Goal: Task Accomplishment & Management: Manage account settings

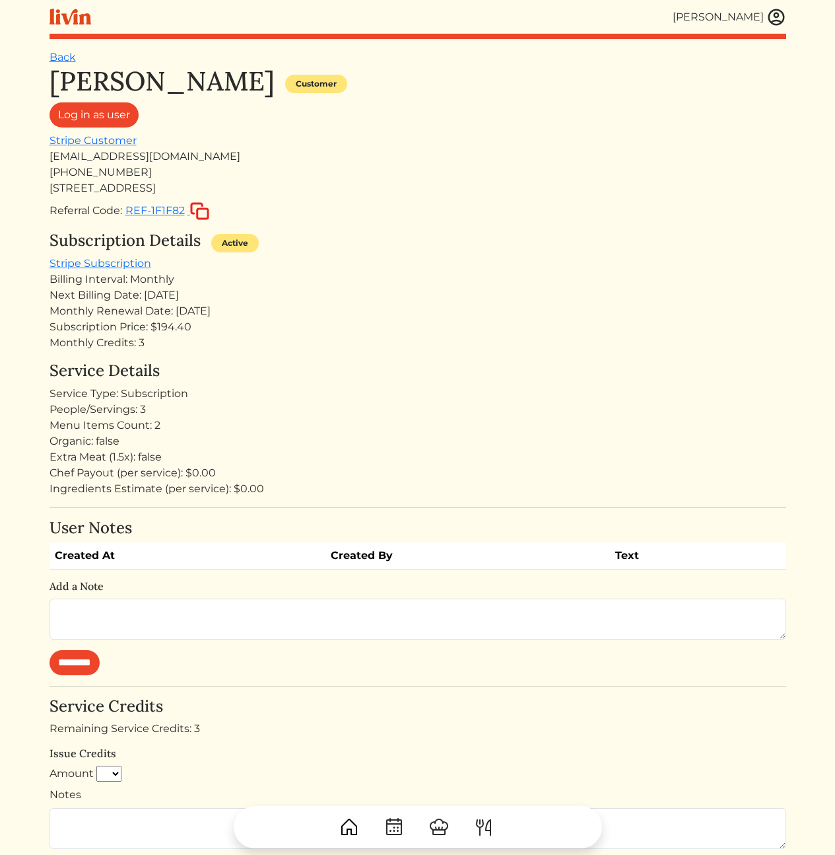
click at [466, 227] on div "Nicole Cheng Customer Log in as user Stripe Customer ncheng1@gmail.com +1404593…" at bounding box center [418, 624] width 737 height 1119
click at [341, 221] on div "Nicole Cheng Customer Log in as user Stripe Customer ncheng1@gmail.com +1404593…" at bounding box center [418, 624] width 737 height 1119
click at [98, 154] on div "[EMAIL_ADDRESS][DOMAIN_NAME]" at bounding box center [418, 157] width 737 height 16
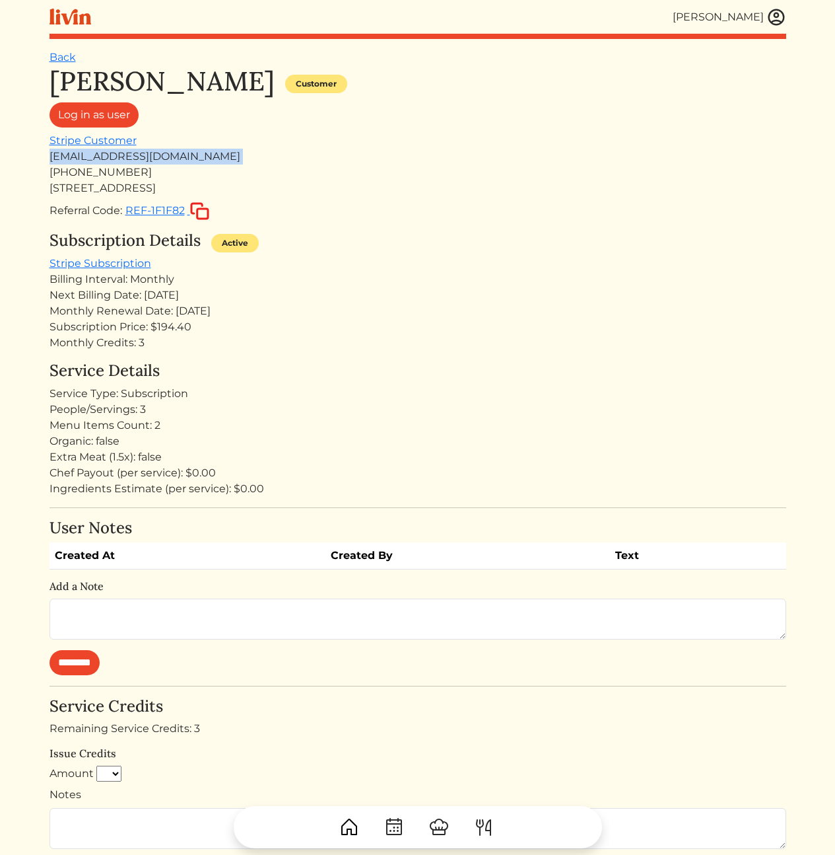
copy div "[EMAIL_ADDRESS][DOMAIN_NAME]"
click at [576, 390] on div "Service Type: Subscription" at bounding box center [418, 394] width 737 height 16
click at [556, 389] on div "Service Type: Subscription" at bounding box center [418, 394] width 737 height 16
click at [143, 159] on div "[EMAIL_ADDRESS][DOMAIN_NAME]" at bounding box center [418, 157] width 737 height 16
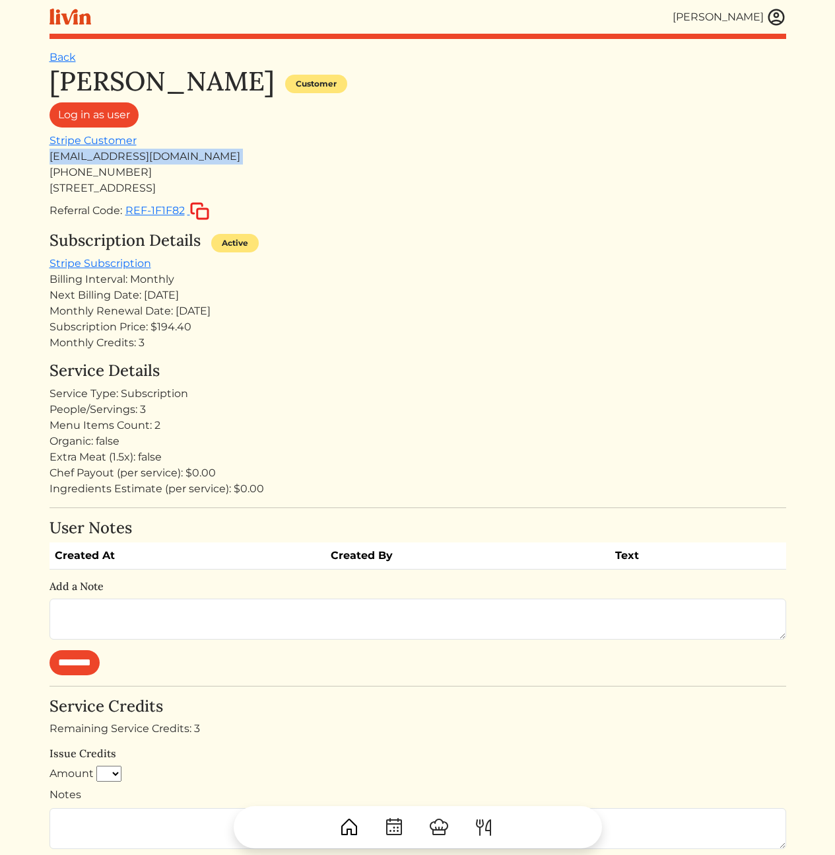
click at [143, 159] on div "[EMAIL_ADDRESS][DOMAIN_NAME]" at bounding box center [418, 157] width 737 height 16
click at [589, 310] on div "Monthly Renewal Date: [DATE]" at bounding box center [418, 311] width 737 height 16
click at [572, 397] on div "Service Type: Subscription" at bounding box center [418, 394] width 737 height 16
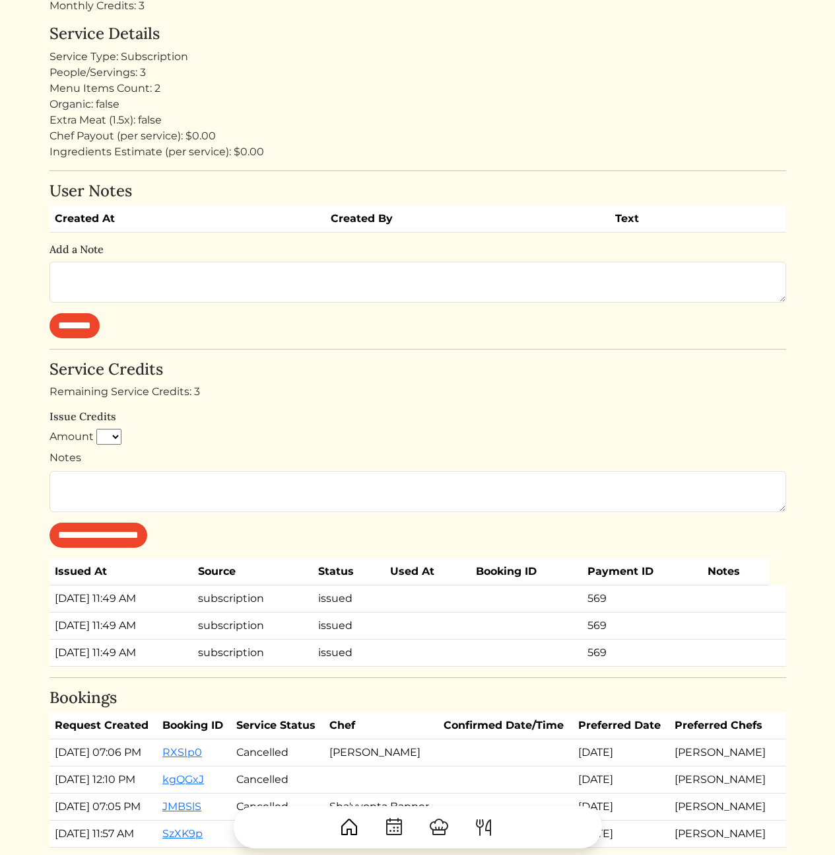
scroll to position [489, 0]
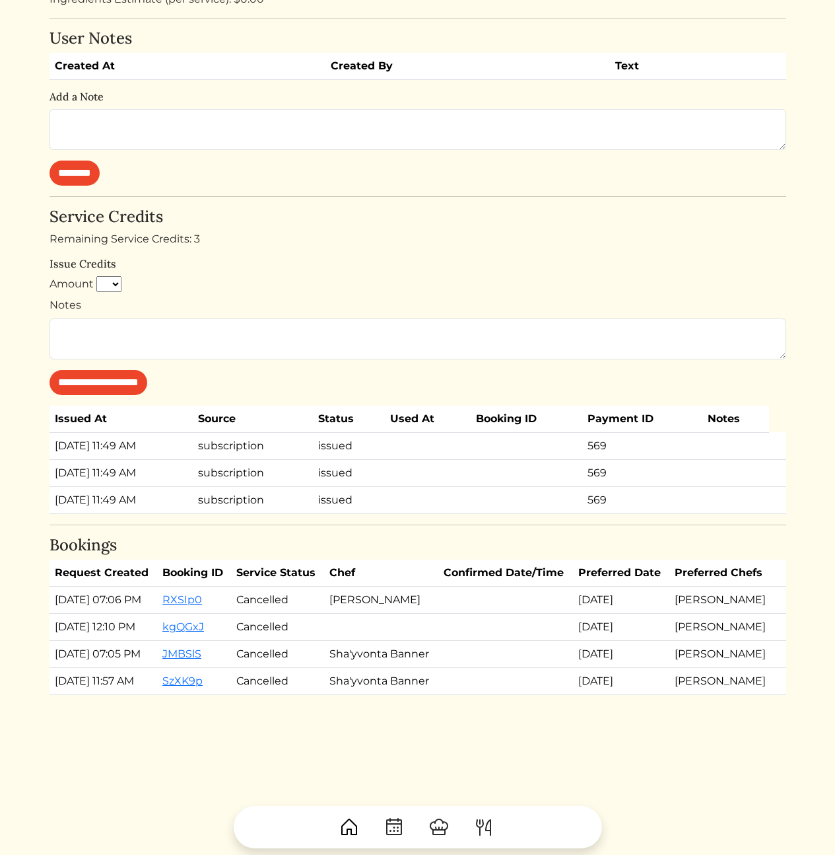
drag, startPoint x: 504, startPoint y: 635, endPoint x: 493, endPoint y: 635, distance: 10.6
click at [501, 613] on td at bounding box center [505, 599] width 135 height 27
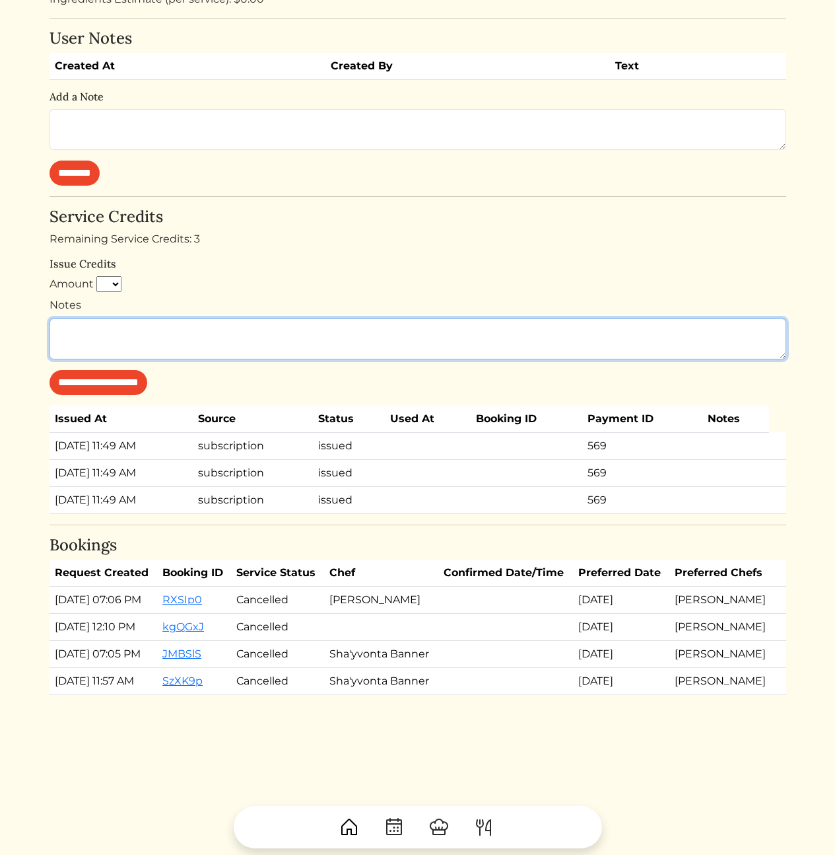
click at [452, 337] on textarea "Notes" at bounding box center [418, 338] width 737 height 41
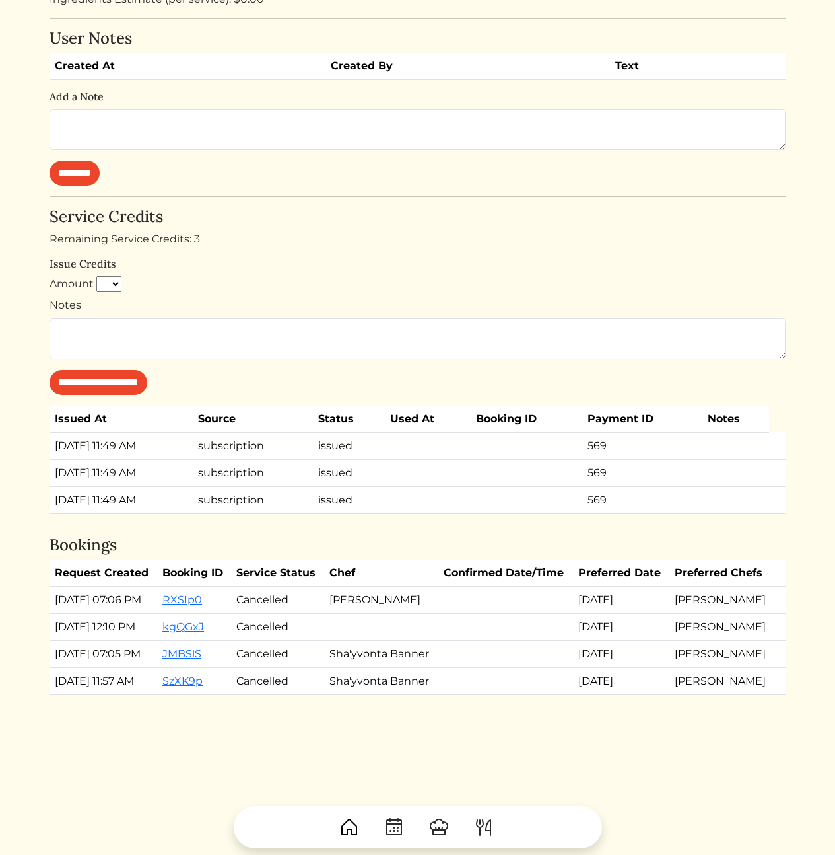
click at [418, 294] on div "Amount * * * * * * * * * **" at bounding box center [418, 286] width 737 height 21
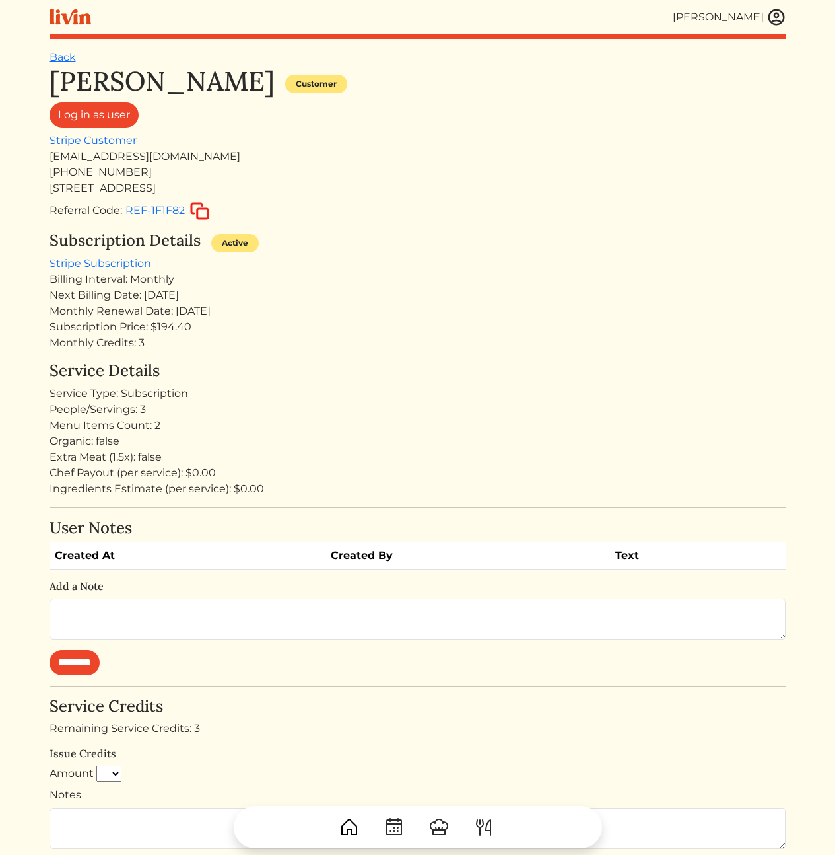
scroll to position [8, 0]
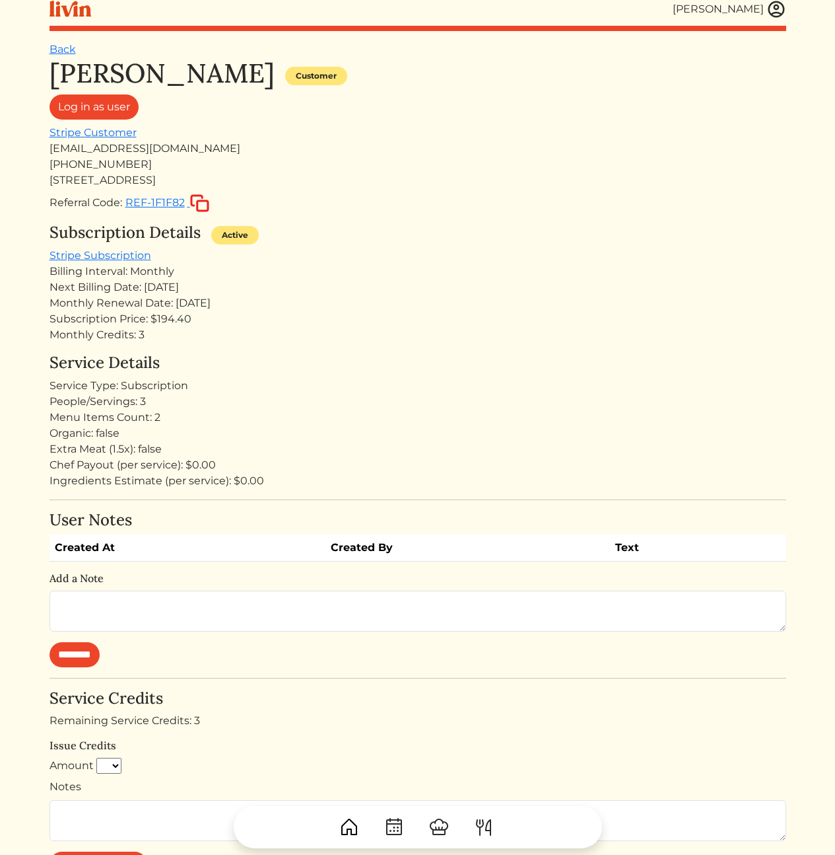
click at [105, 151] on div "[EMAIL_ADDRESS][DOMAIN_NAME]" at bounding box center [418, 149] width 737 height 16
copy div "[EMAIL_ADDRESS][DOMAIN_NAME]"
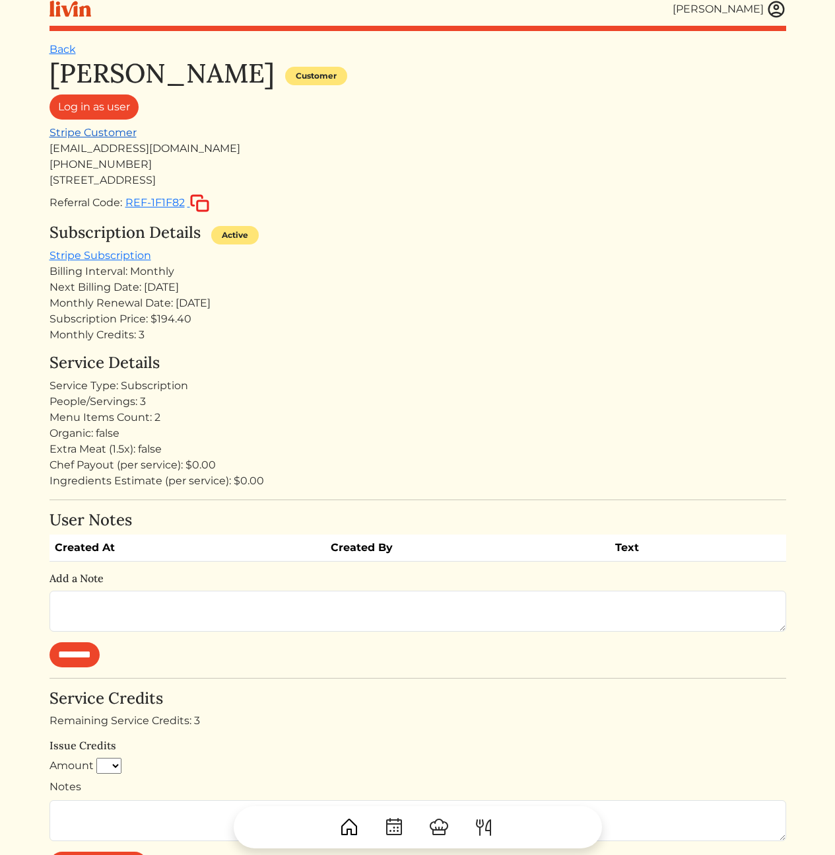
click at [107, 133] on link "Stripe Customer" at bounding box center [93, 132] width 87 height 13
click at [97, 256] on link "Stripe Subscription" at bounding box center [101, 255] width 102 height 13
click at [637, 378] on div "Service Type: Subscription" at bounding box center [418, 386] width 737 height 16
click at [118, 150] on div "[EMAIL_ADDRESS][DOMAIN_NAME]" at bounding box center [418, 149] width 737 height 16
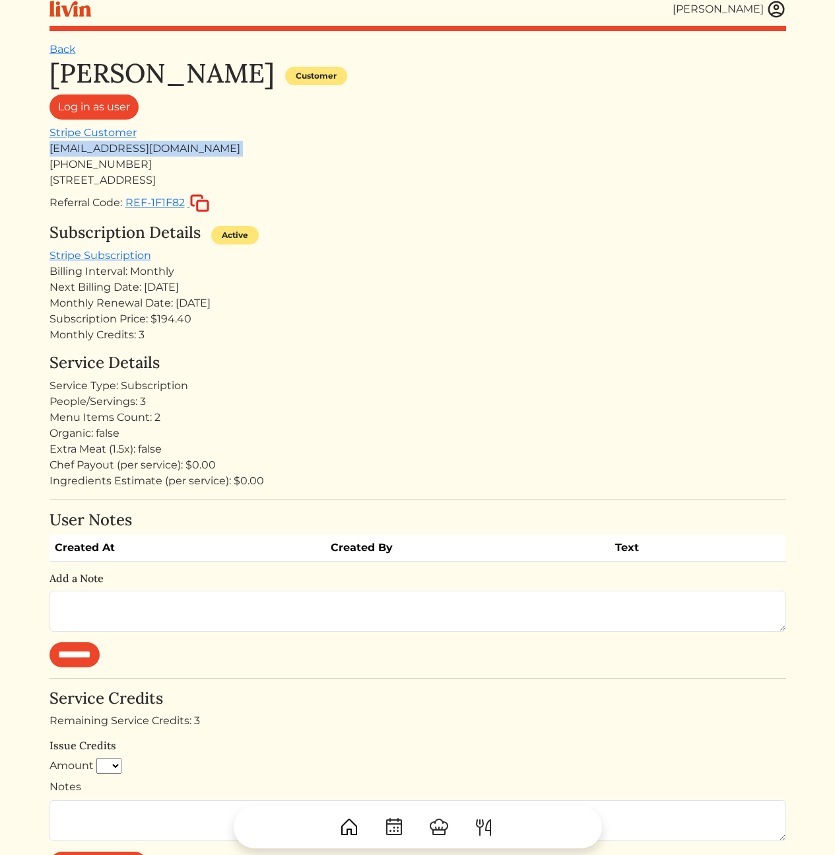
click at [118, 150] on div "[EMAIL_ADDRESS][DOMAIN_NAME]" at bounding box center [418, 149] width 737 height 16
copy div "[EMAIL_ADDRESS][DOMAIN_NAME]"
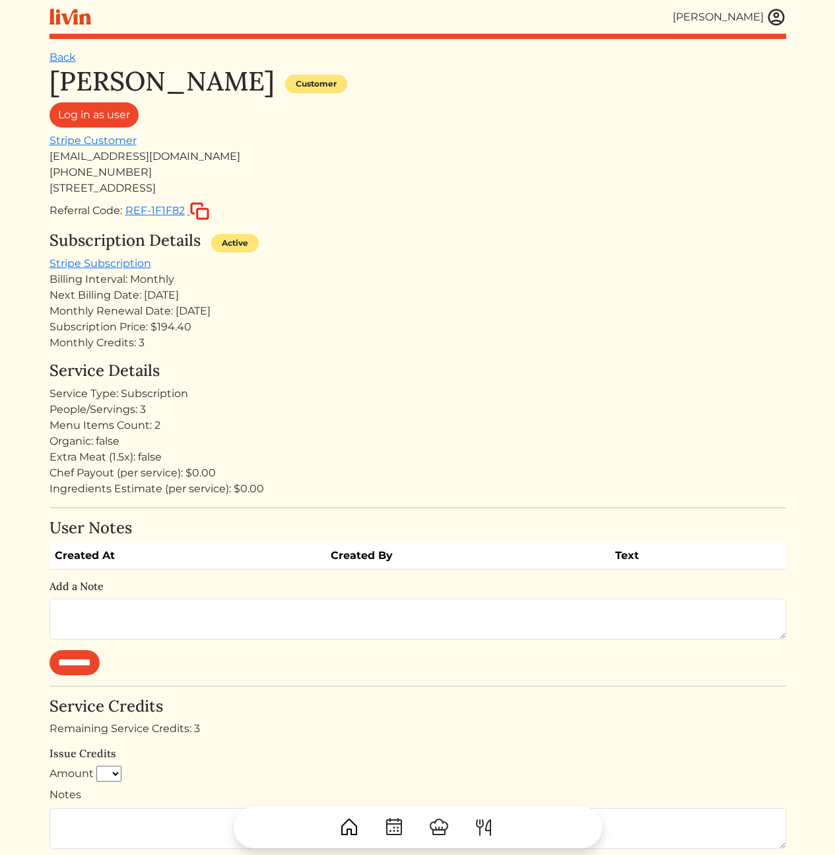
scroll to position [8, 0]
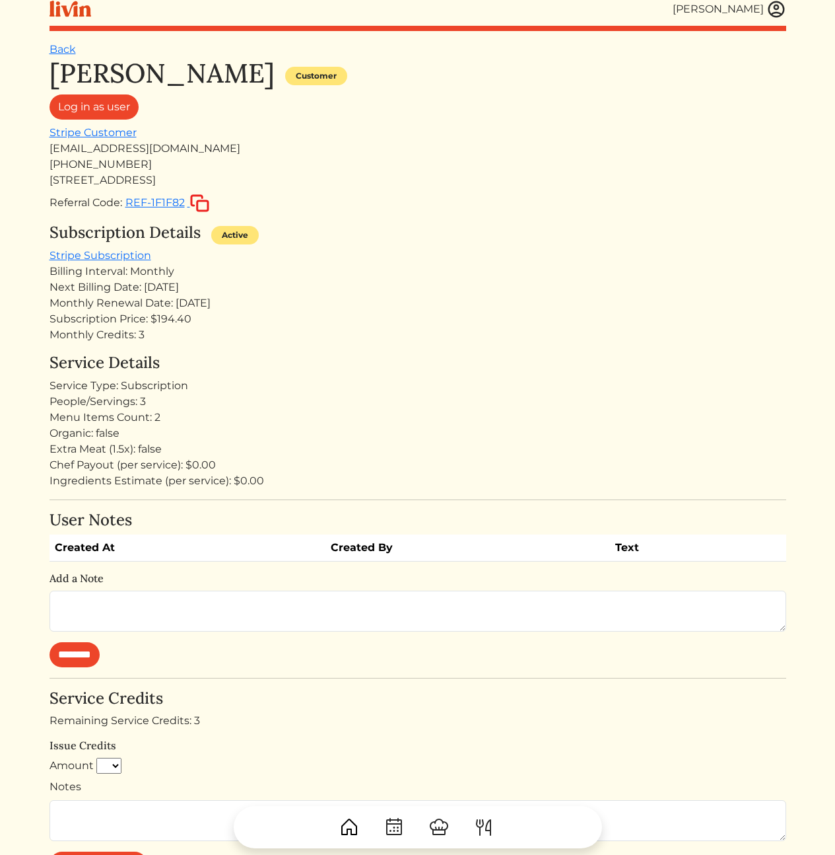
click at [488, 279] on div "Next Billing Date: [DATE]" at bounding box center [418, 287] width 737 height 16
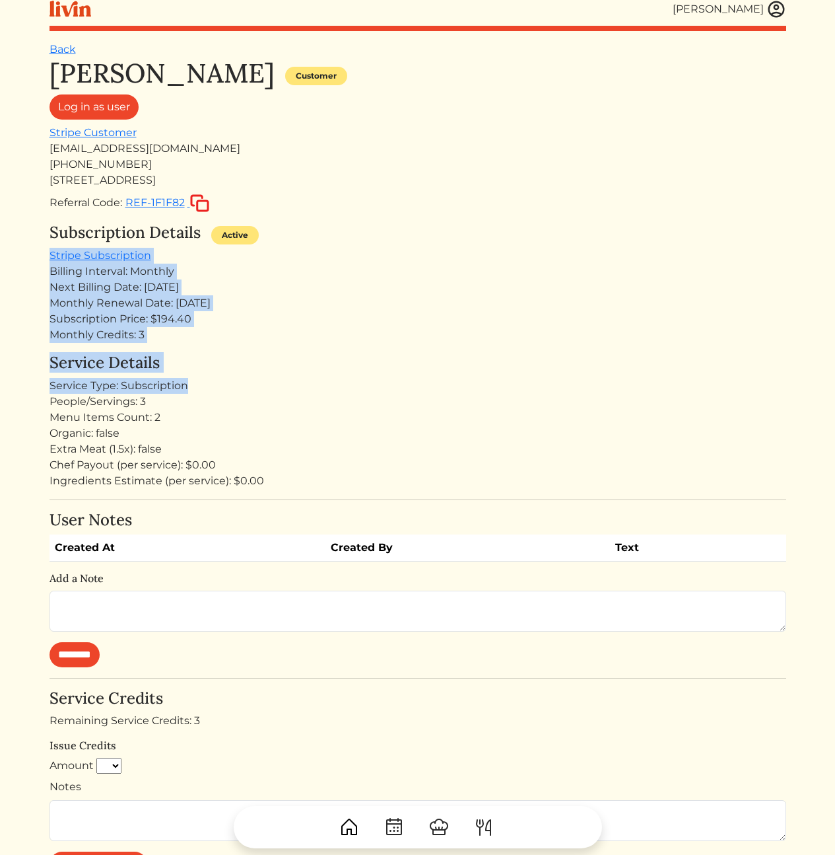
drag, startPoint x: 310, startPoint y: 239, endPoint x: 306, endPoint y: 231, distance: 8.9
click at [306, 231] on div "[PERSON_NAME] Customer Log in as user Stripe Customer [EMAIL_ADDRESS][DOMAIN_NA…" at bounding box center [418, 616] width 737 height 1119
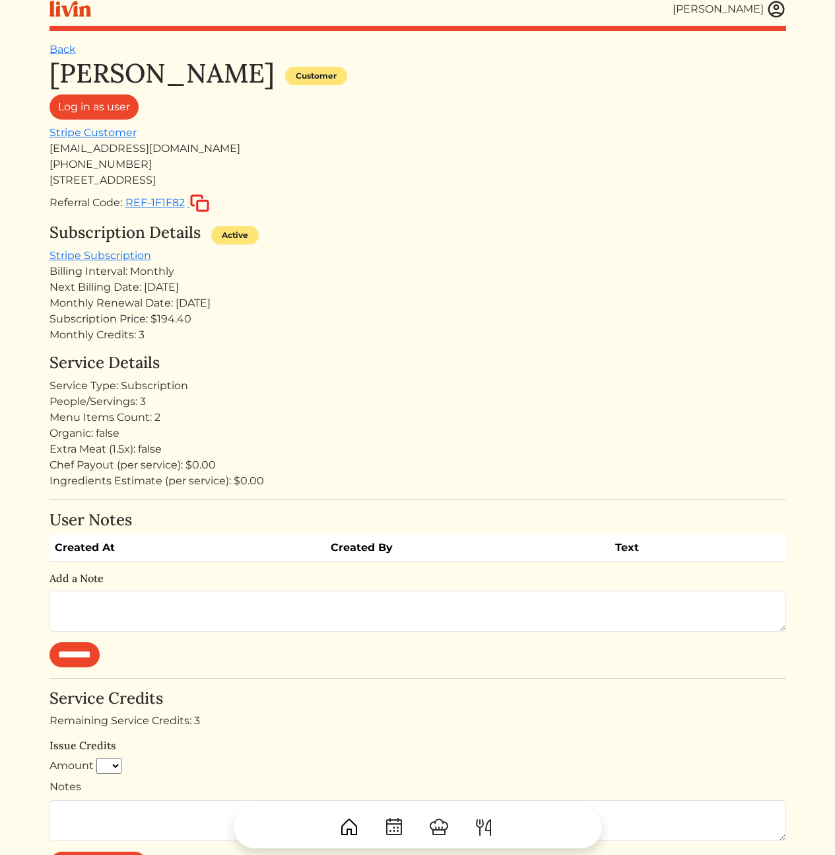
drag, startPoint x: 306, startPoint y: 231, endPoint x: 302, endPoint y: 225, distance: 6.8
click at [306, 231] on div "Subscription Details Active" at bounding box center [418, 235] width 737 height 24
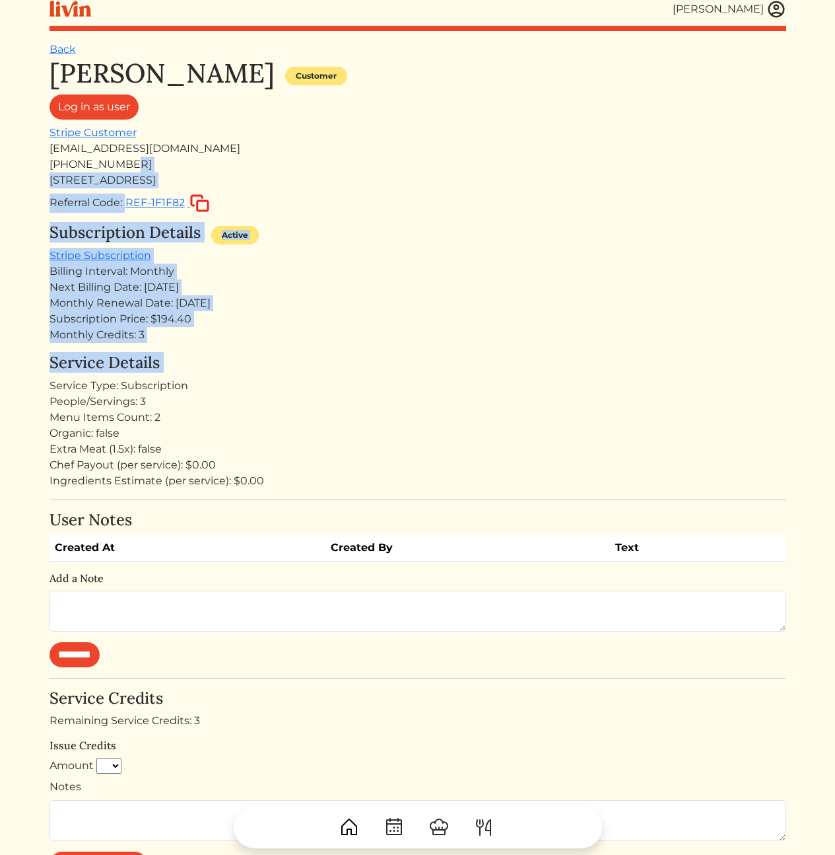
drag, startPoint x: 280, startPoint y: 245, endPoint x: 328, endPoint y: 390, distance: 152.4
click at [322, 374] on div "[PERSON_NAME] Customer Log in as user Stripe Customer [EMAIL_ADDRESS][DOMAIN_NA…" at bounding box center [418, 616] width 737 height 1119
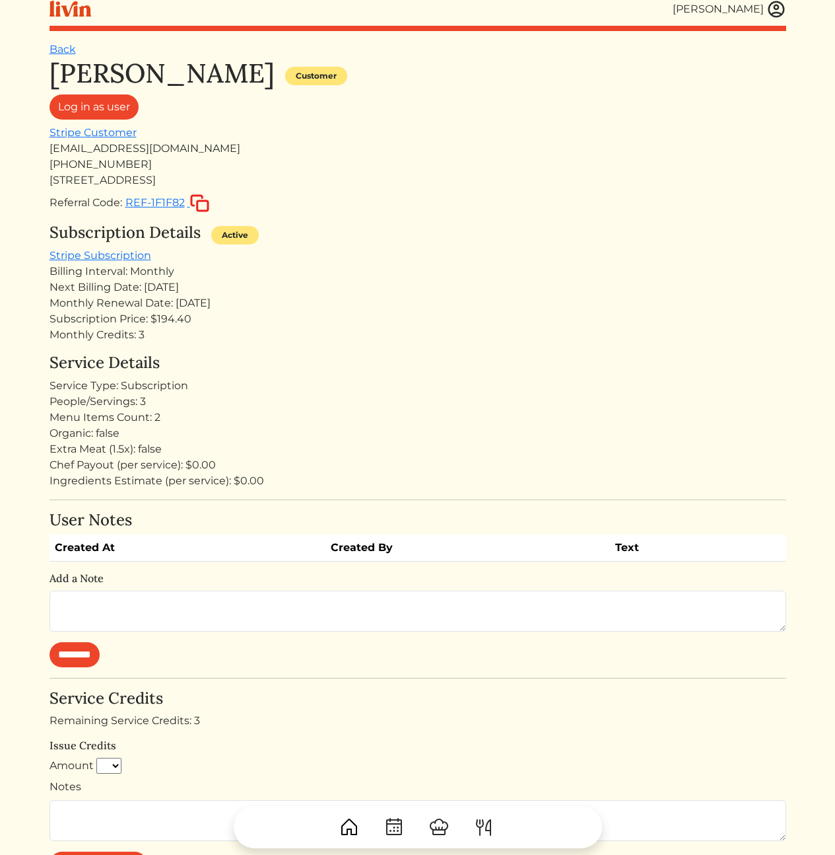
click at [328, 390] on div "Service Type: Subscription" at bounding box center [418, 386] width 737 height 16
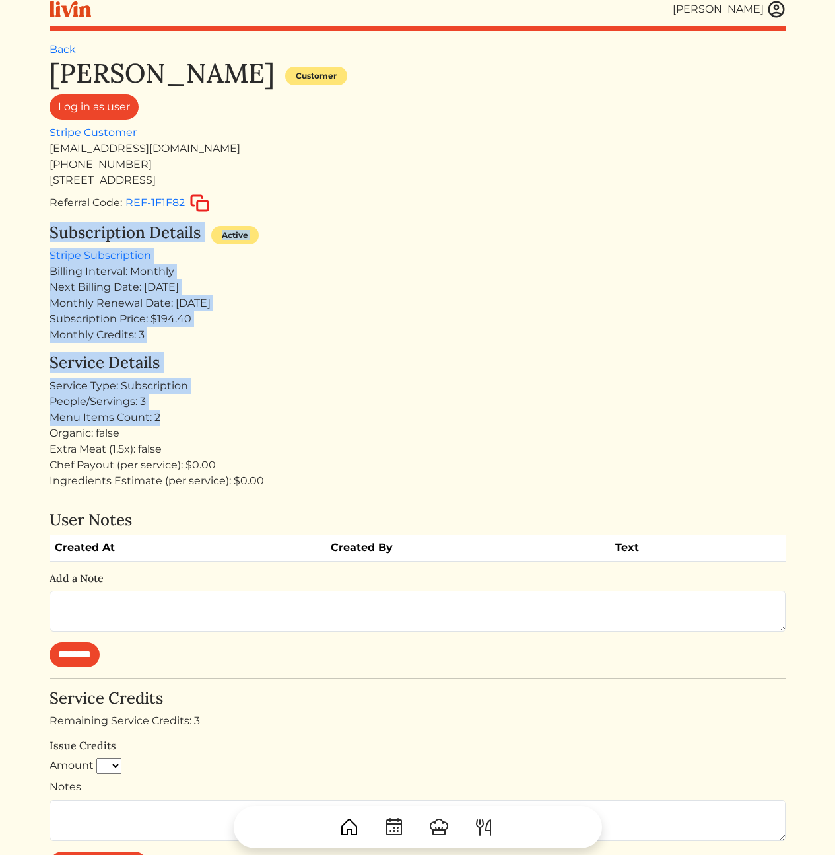
drag, startPoint x: 376, startPoint y: 402, endPoint x: 322, endPoint y: 188, distance: 221.3
click at [324, 194] on div "Nicole Cheng Customer Log in as user Stripe Customer ncheng1@gmail.com +1404593…" at bounding box center [418, 616] width 737 height 1119
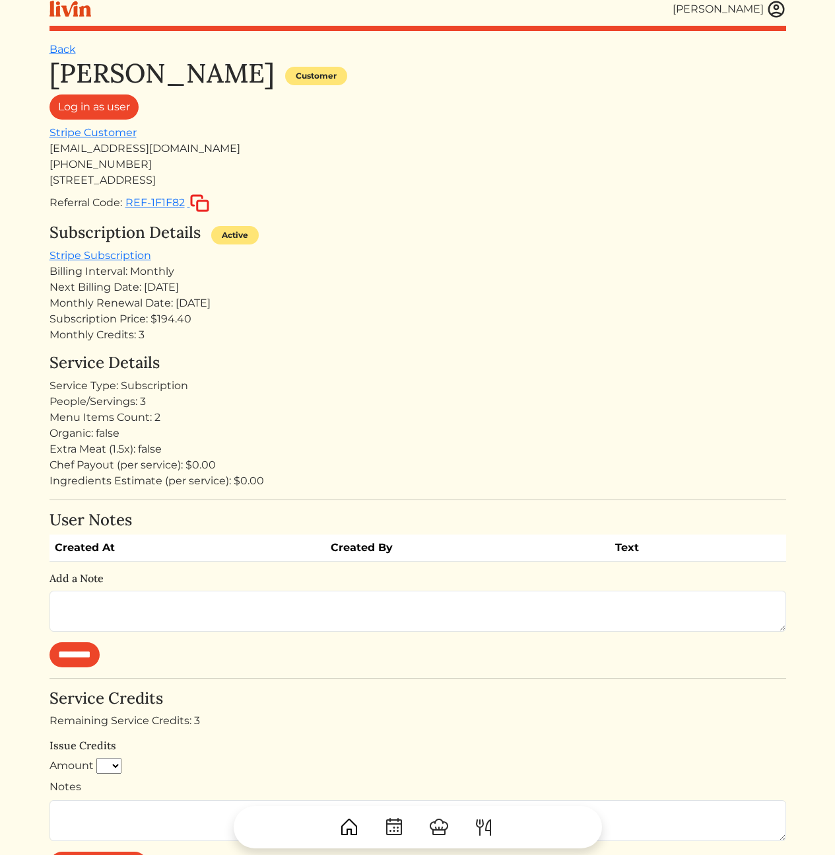
click at [322, 188] on div "[STREET_ADDRESS]" at bounding box center [418, 180] width 737 height 16
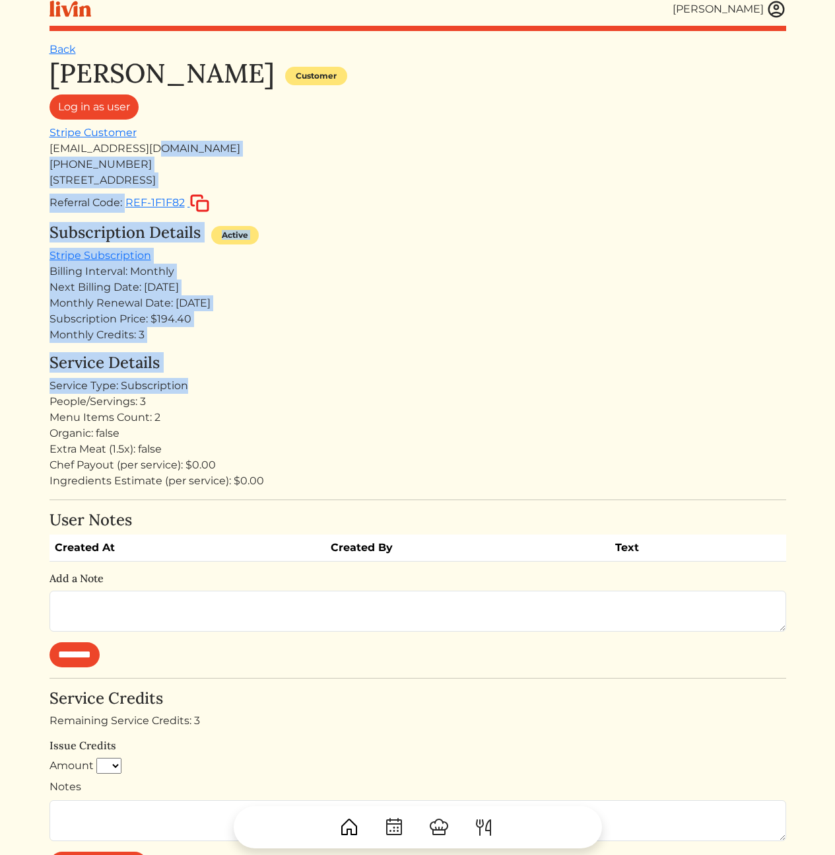
drag, startPoint x: 333, startPoint y: 237, endPoint x: 341, endPoint y: 398, distance: 160.6
click at [340, 395] on div "Nicole Cheng Customer Log in as user Stripe Customer ncheng1@gmail.com +1404593…" at bounding box center [418, 616] width 737 height 1119
click at [341, 398] on div "People/Servings: 3" at bounding box center [418, 402] width 737 height 16
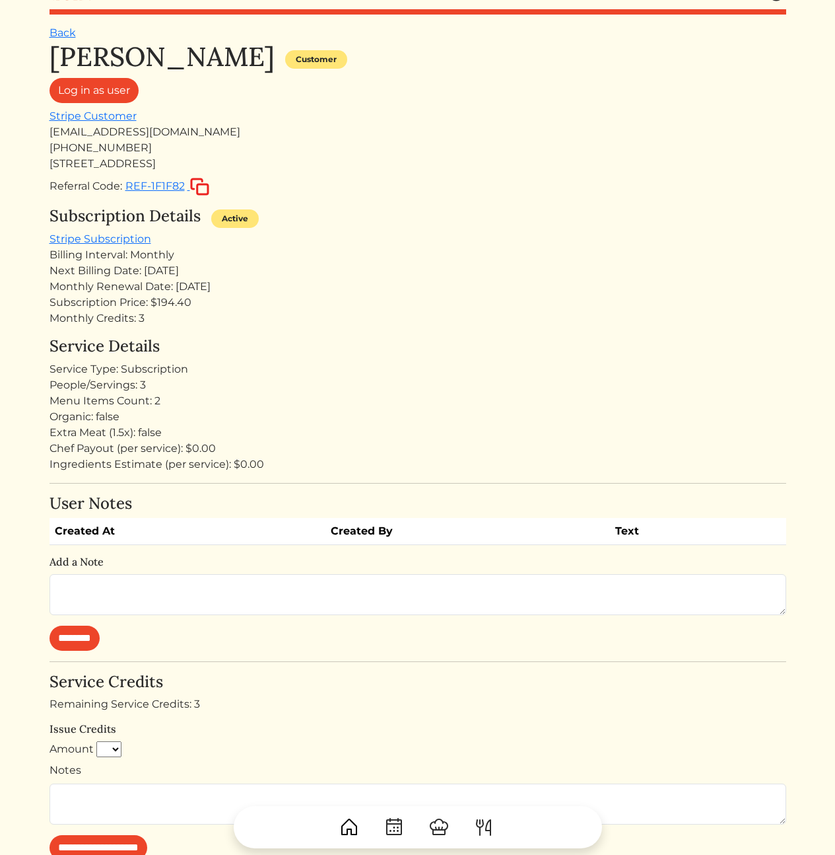
scroll to position [145, 0]
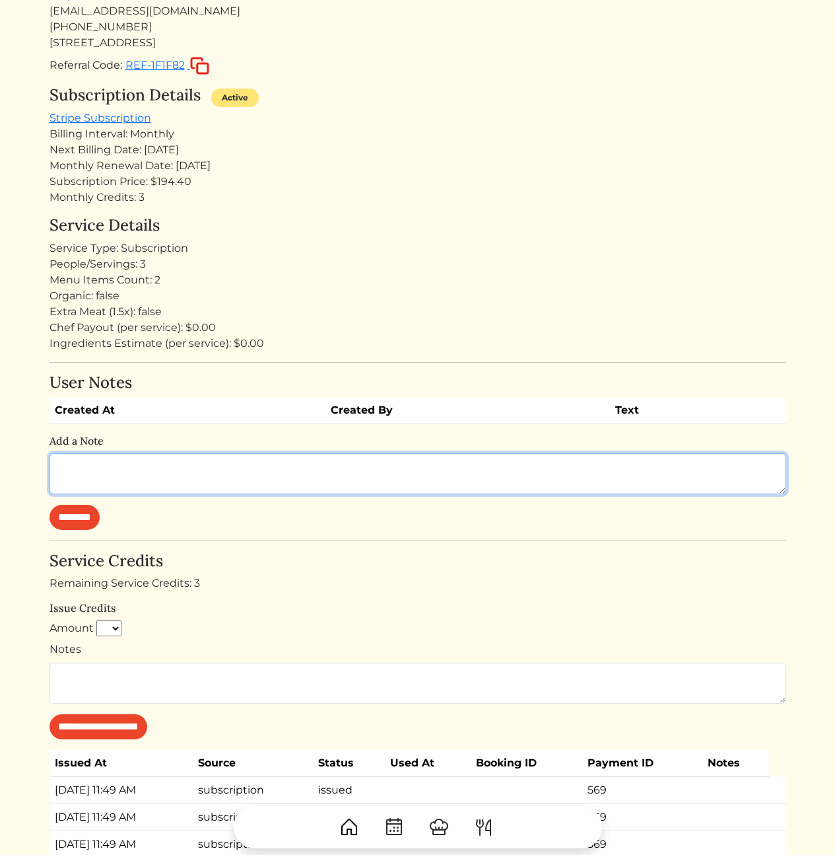
click at [332, 477] on textarea at bounding box center [418, 473] width 737 height 41
type textarea "*"
type textarea "**********"
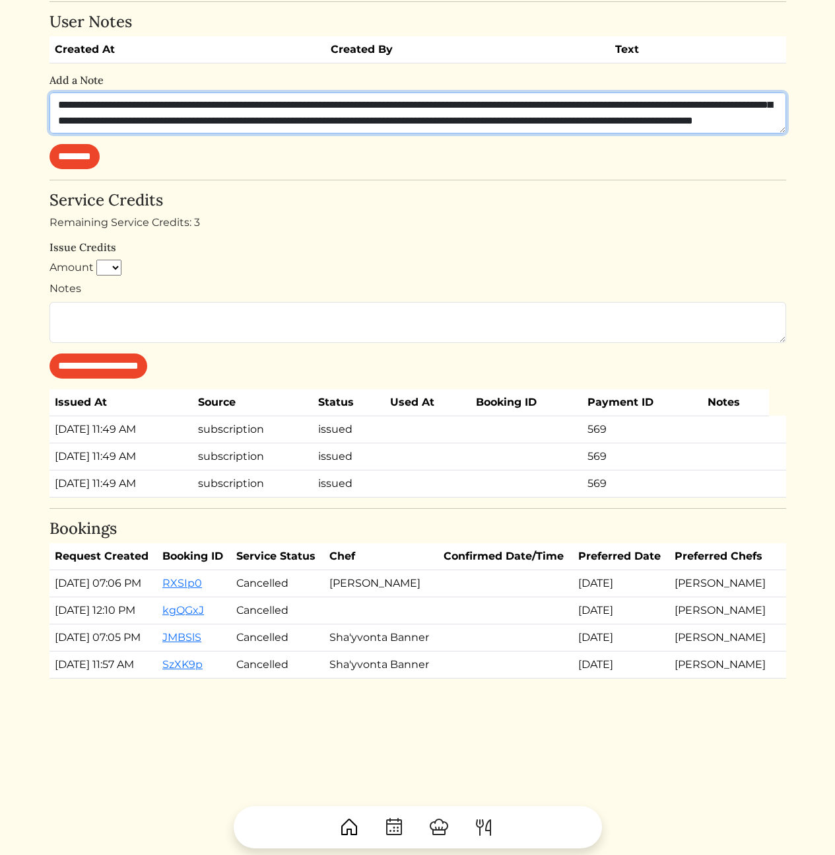
scroll to position [147, 0]
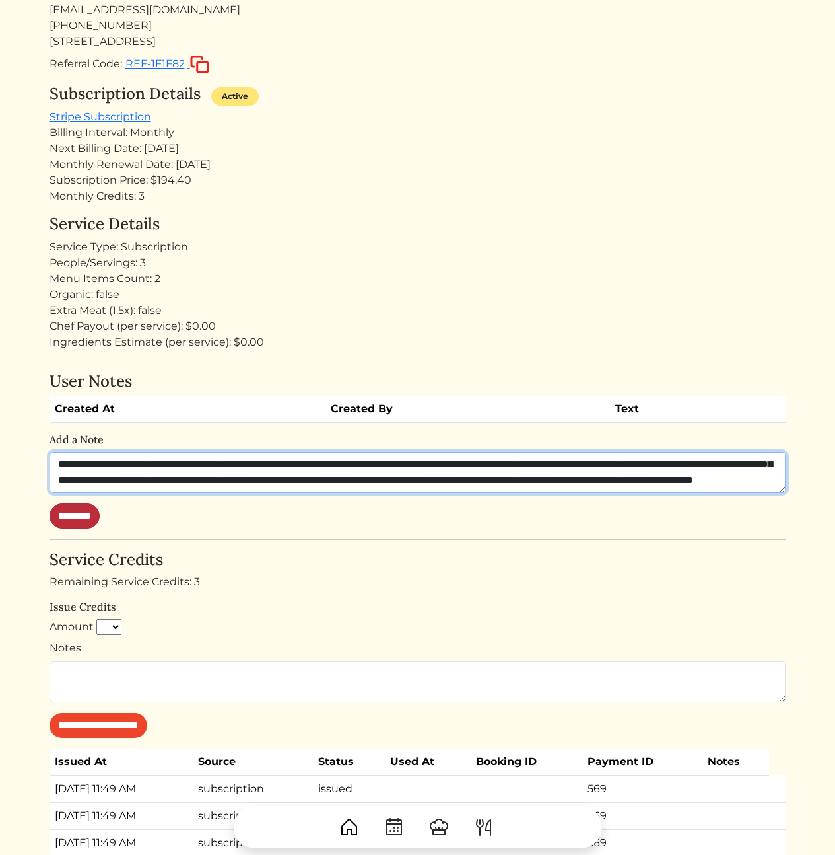
type textarea "**********"
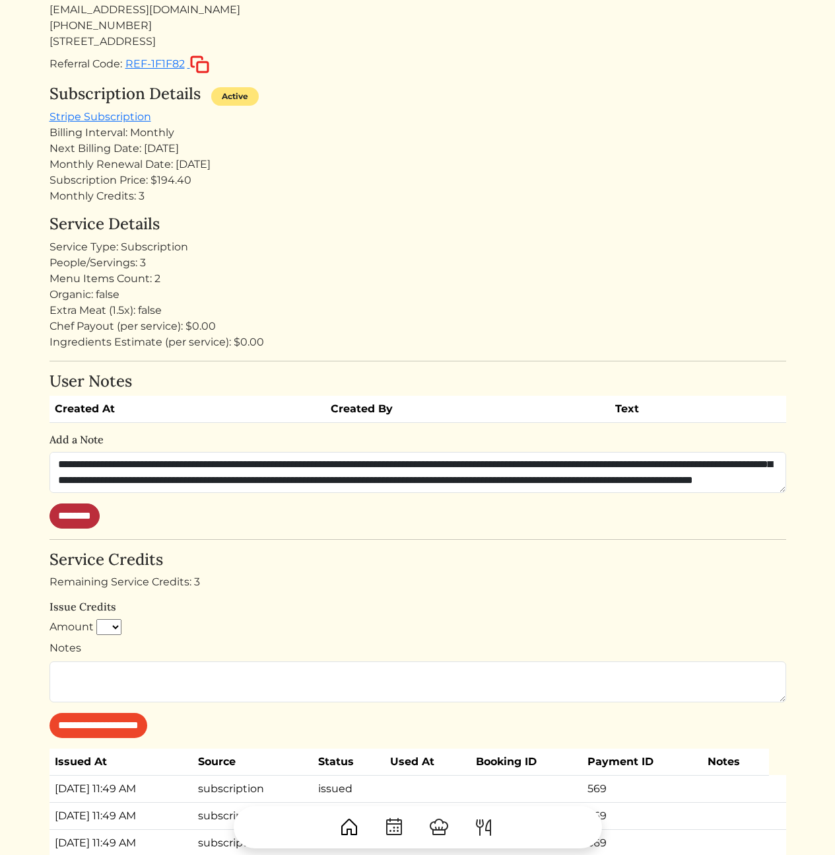
click at [97, 518] on input "********" at bounding box center [75, 515] width 50 height 25
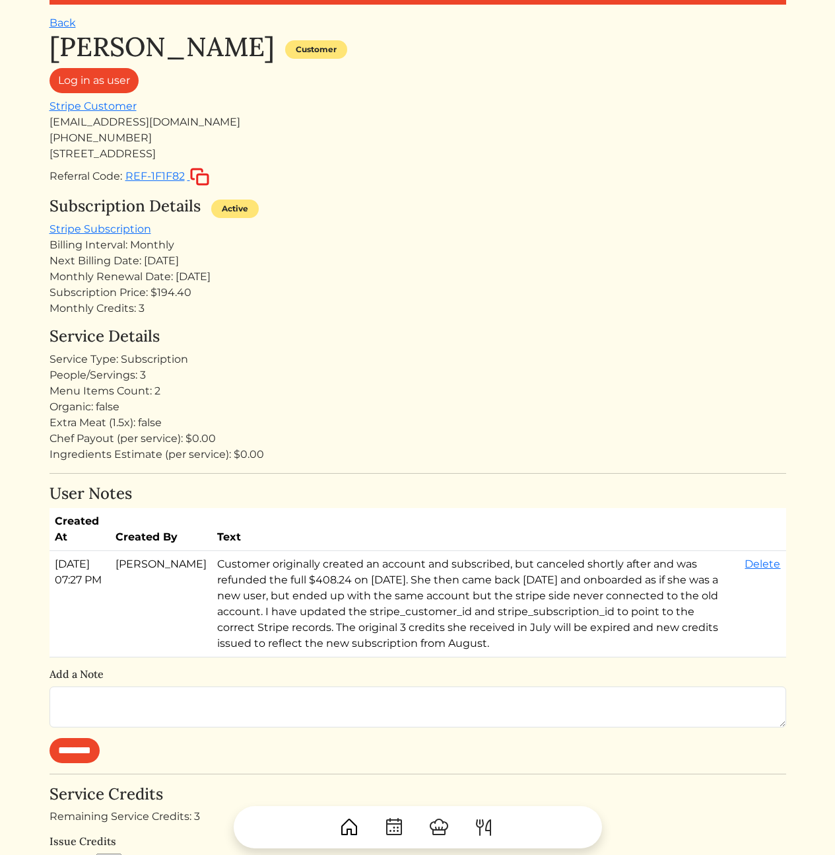
scroll to position [0, 0]
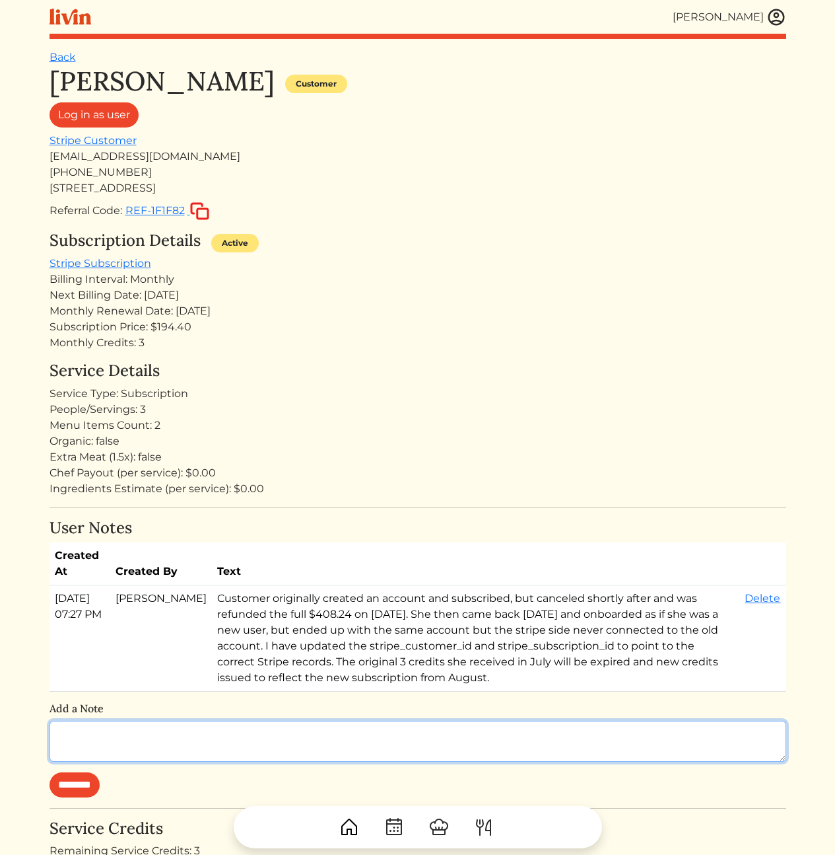
click at [339, 730] on textarea at bounding box center [418, 740] width 737 height 41
type textarea "**********"
paste textarea "**********"
type textarea "**********"
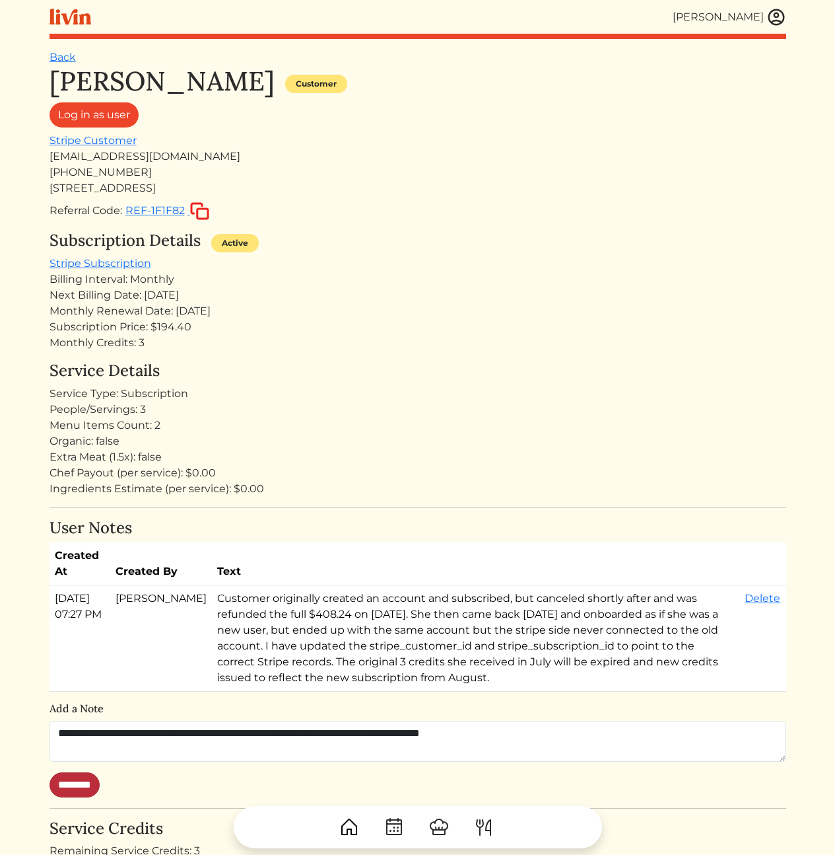
click at [98, 778] on input "********" at bounding box center [75, 784] width 50 height 25
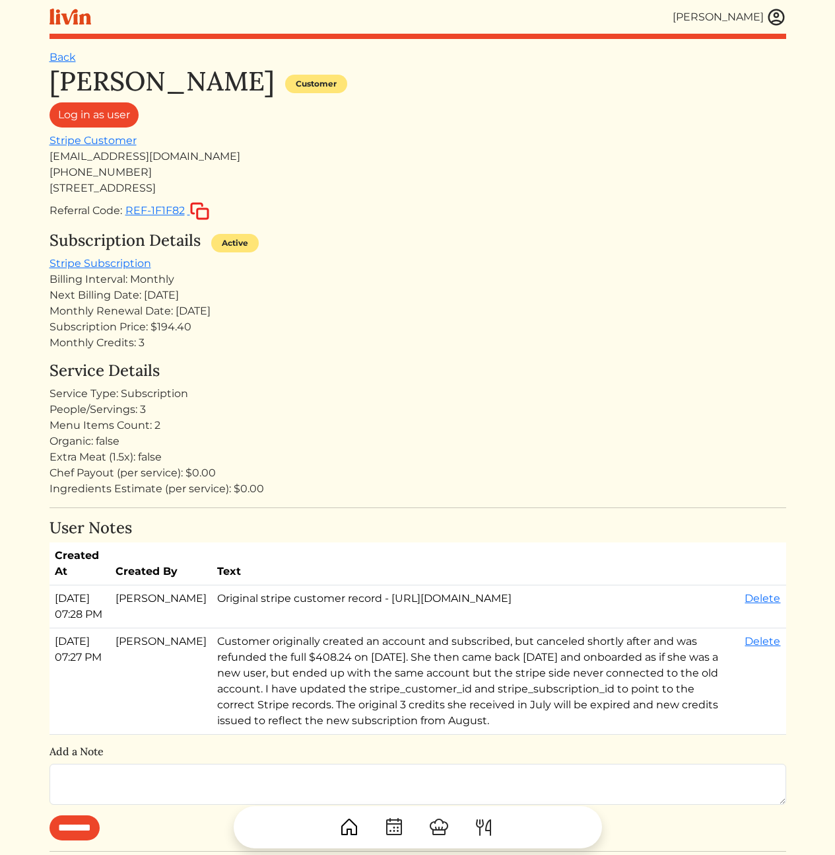
click at [606, 489] on div "Ingredients Estimate (per service): $0.00" at bounding box center [418, 489] width 737 height 16
click at [543, 428] on div "Menu Items Count: 2" at bounding box center [418, 425] width 737 height 16
click at [577, 440] on div "Organic: false" at bounding box center [418, 441] width 737 height 16
click at [587, 422] on div "Menu Items Count: 2" at bounding box center [418, 425] width 737 height 16
click at [407, 449] on div "Extra Meat (1.5x): false" at bounding box center [418, 457] width 737 height 16
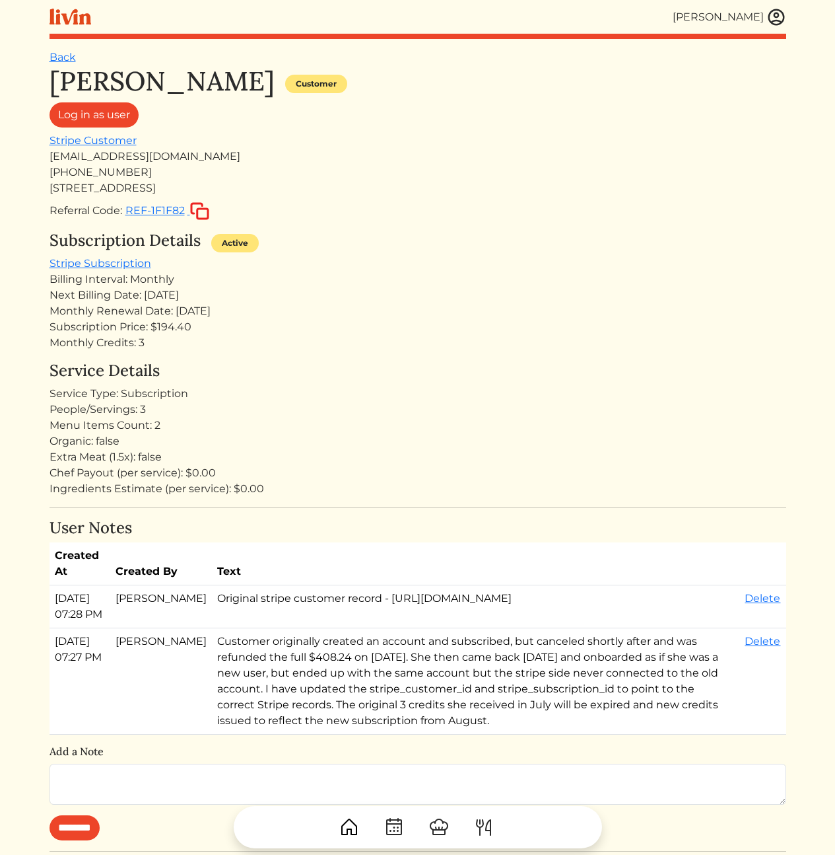
click at [774, 419] on div "Menu Items Count: 2" at bounding box center [418, 425] width 737 height 16
click at [559, 687] on td "Customer originally created an account and subscribed, but canceled shortly aft…" at bounding box center [476, 681] width 528 height 106
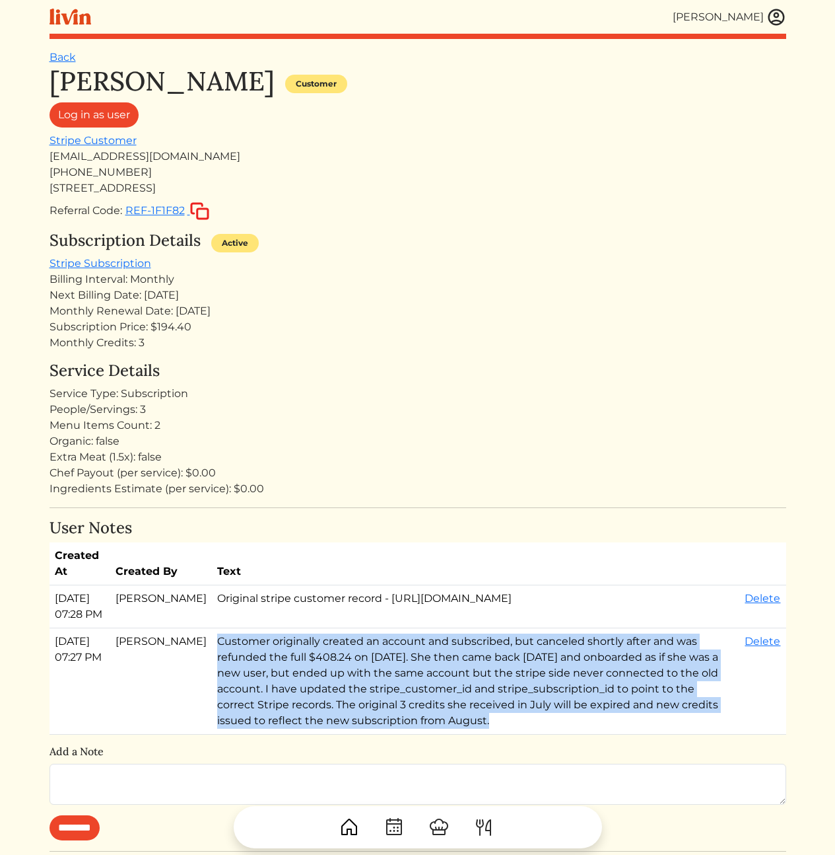
click at [559, 687] on td "Customer originally created an account and subscribed, but canceled shortly aft…" at bounding box center [476, 681] width 528 height 106
copy tr "Customer originally created an account and subscribed, but canceled shortly aft…"
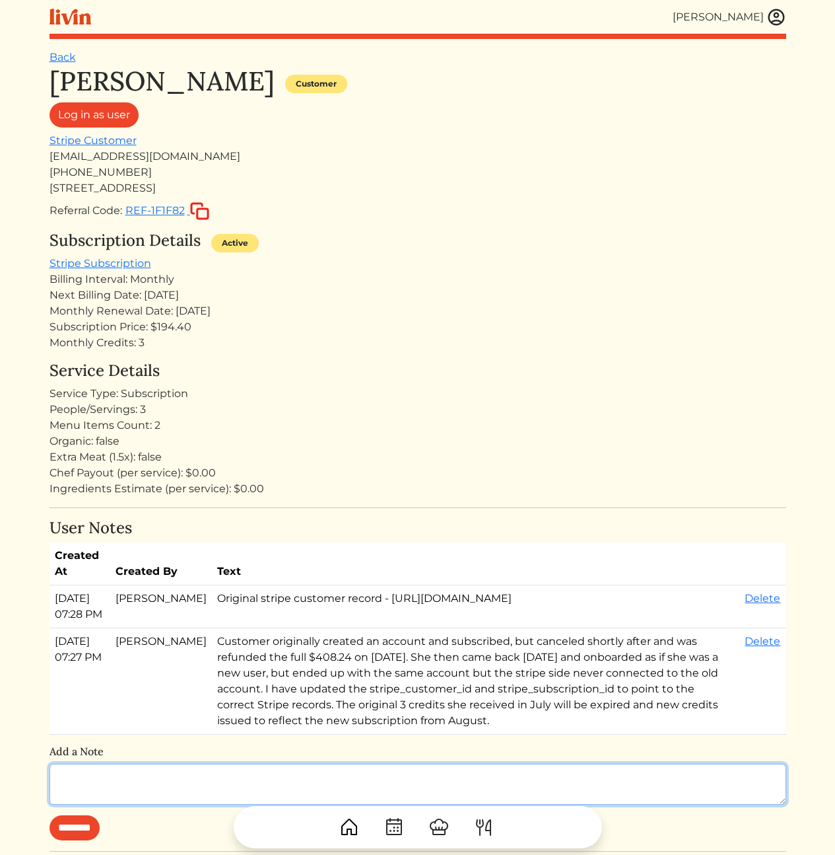
click at [522, 777] on textarea at bounding box center [418, 783] width 737 height 41
paste textarea "**********"
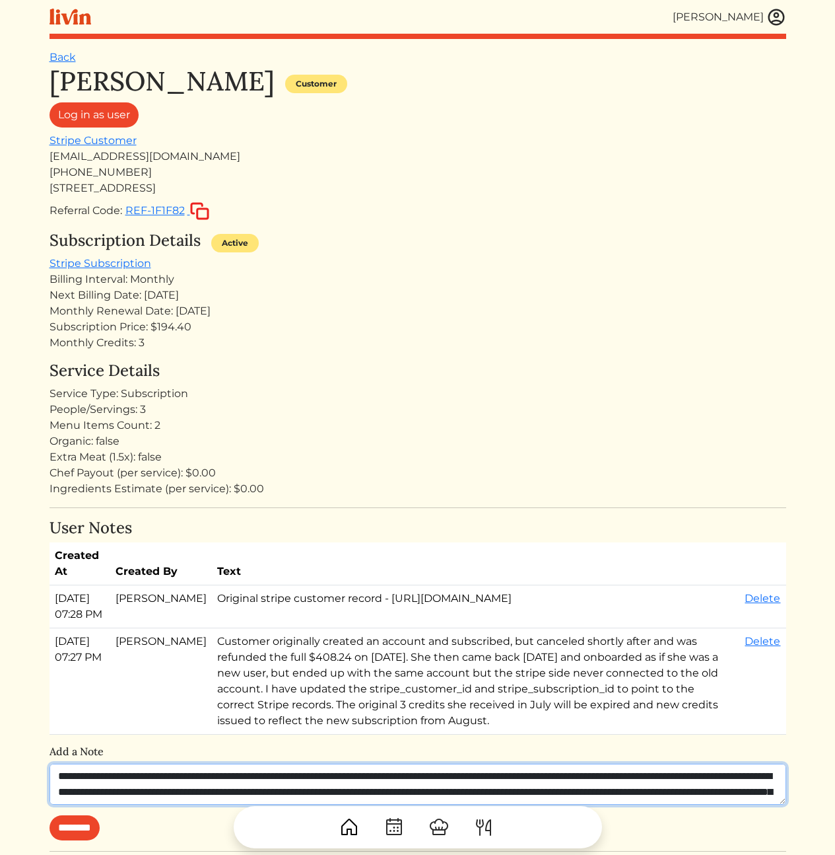
scroll to position [26, 0]
type textarea "**********"
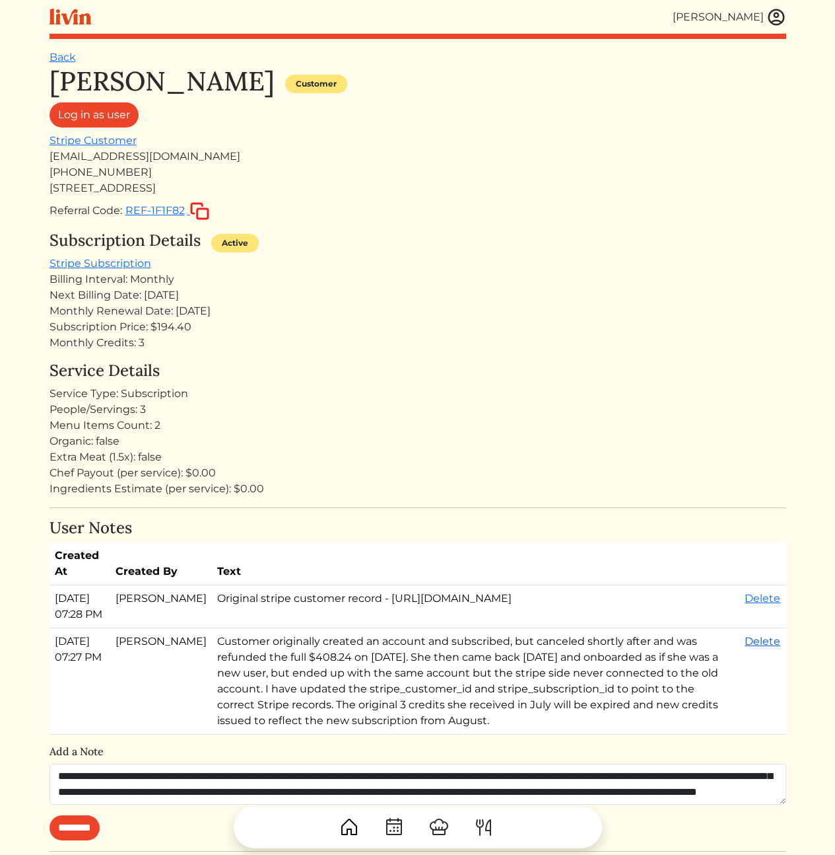
click at [763, 647] on link "Delete" at bounding box center [763, 641] width 36 height 13
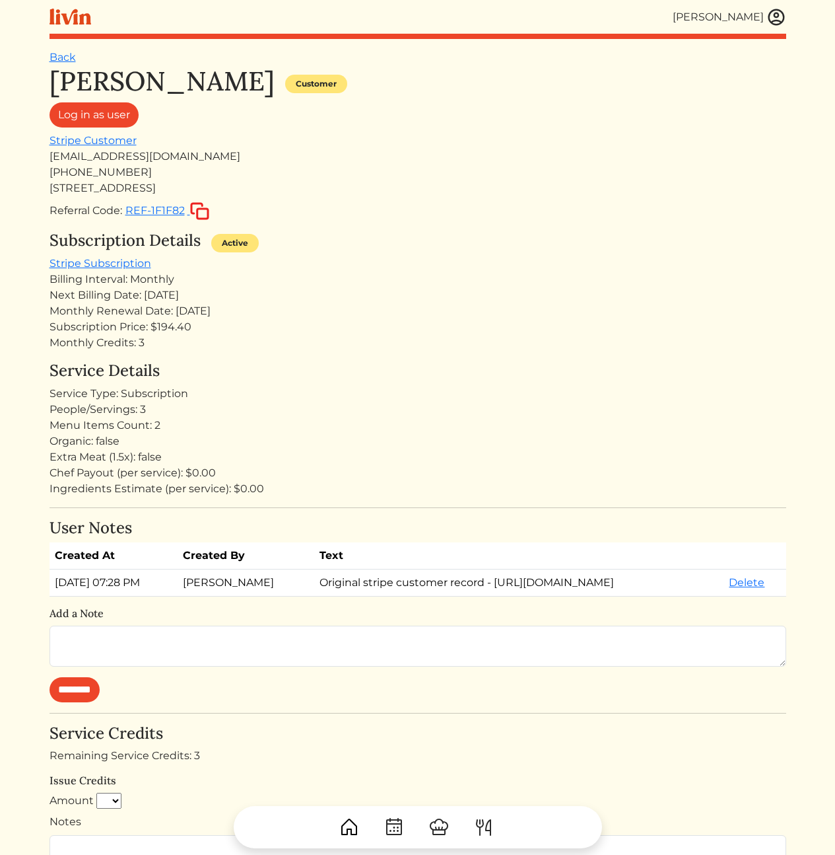
scroll to position [135, 0]
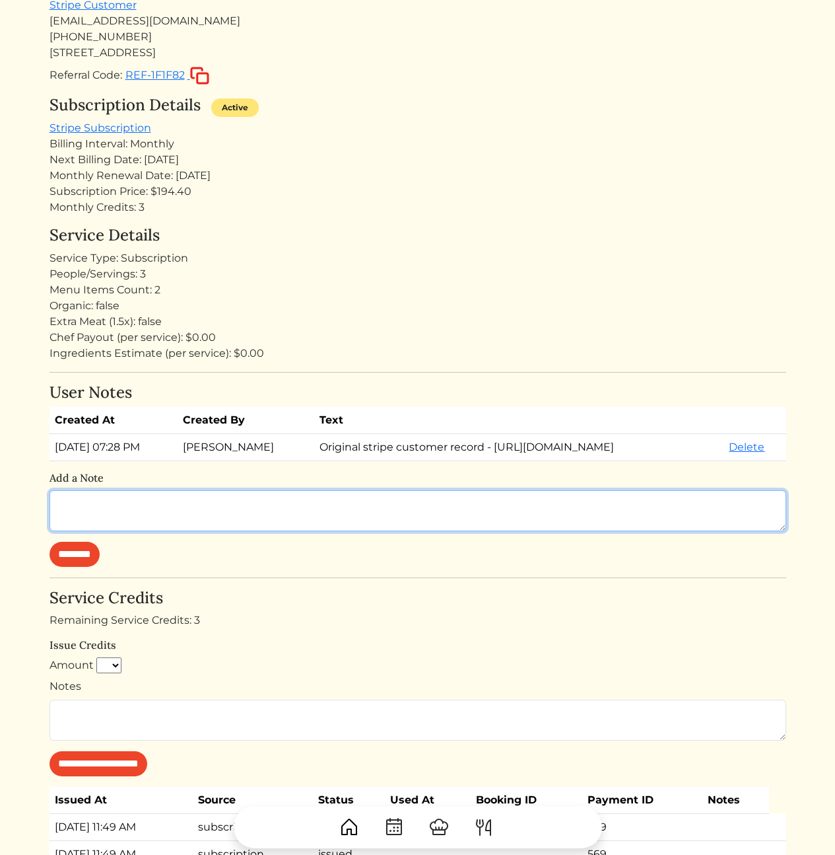
click at [337, 531] on textarea at bounding box center [418, 510] width 737 height 41
paste textarea "**********"
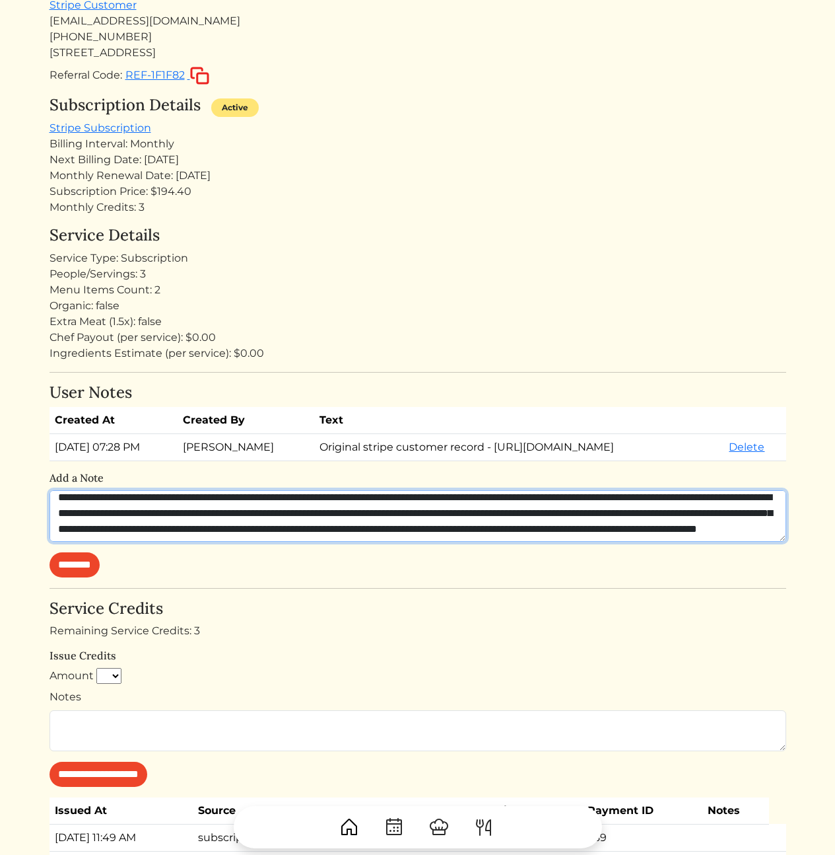
scroll to position [0, 0]
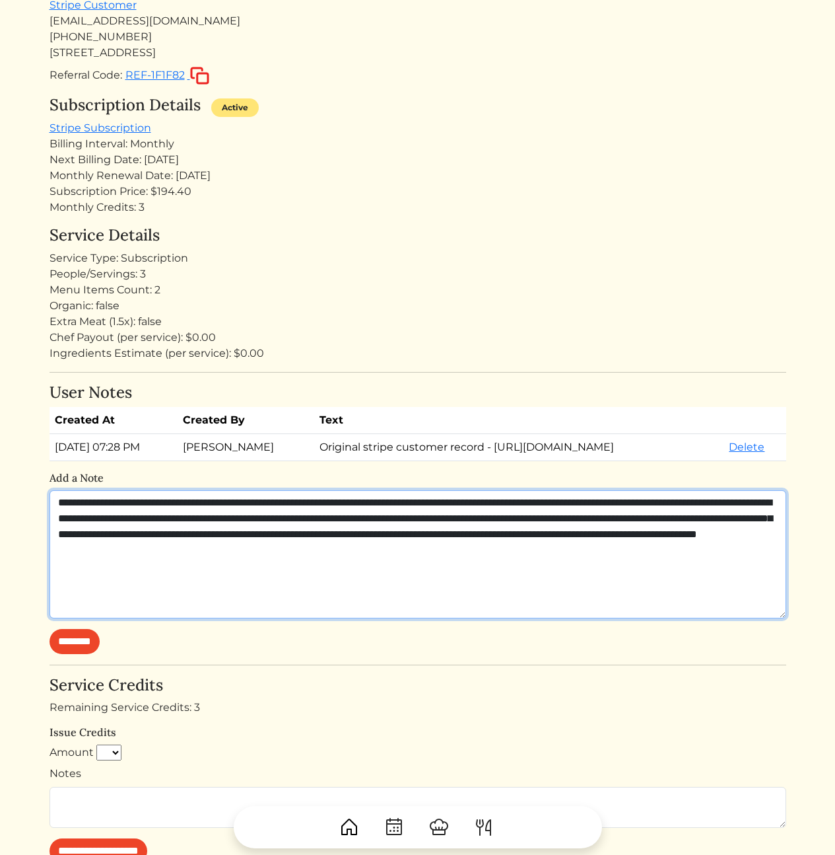
drag, startPoint x: 783, startPoint y: 543, endPoint x: 802, endPoint y: 640, distance: 98.9
click at [802, 640] on html "Calvin Wang Calvin Wang Log out Dashboard Services Upcoming Completed Requested…" at bounding box center [417, 292] width 835 height 855
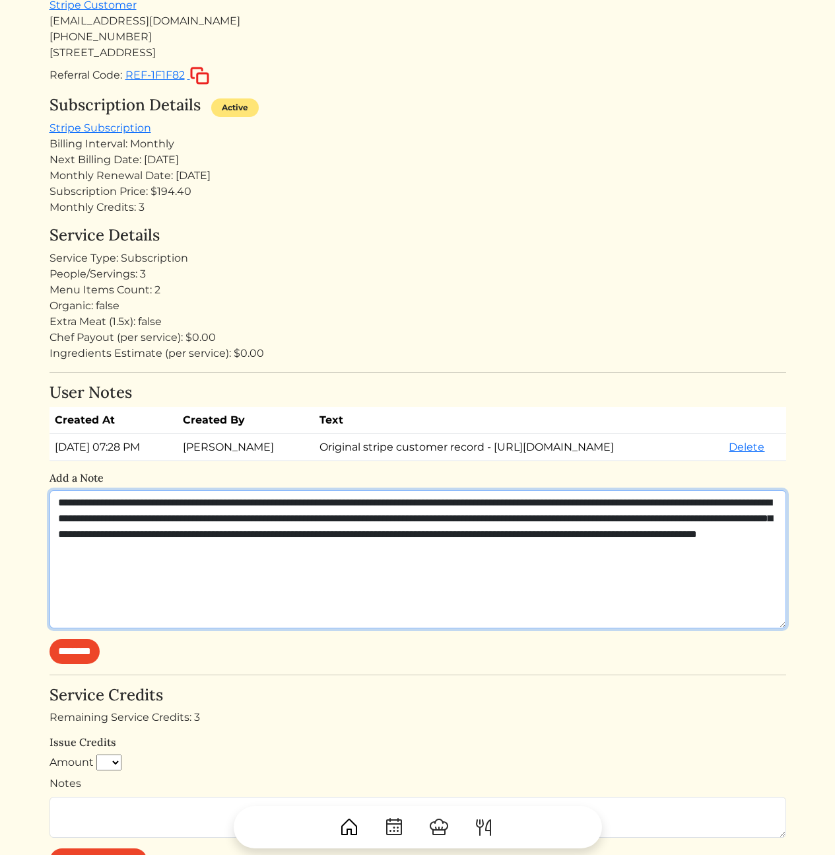
click at [637, 566] on textarea "**********" at bounding box center [418, 559] width 737 height 138
click at [617, 518] on textarea "**********" at bounding box center [418, 559] width 737 height 138
type textarea "**********"
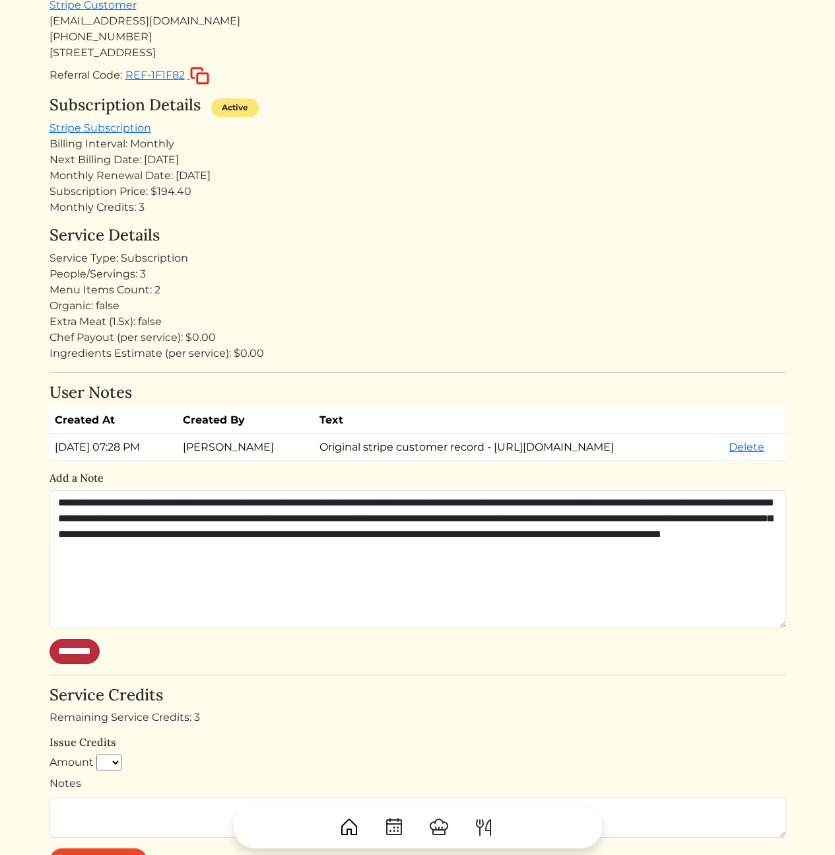
click at [77, 664] on input "********" at bounding box center [75, 651] width 50 height 25
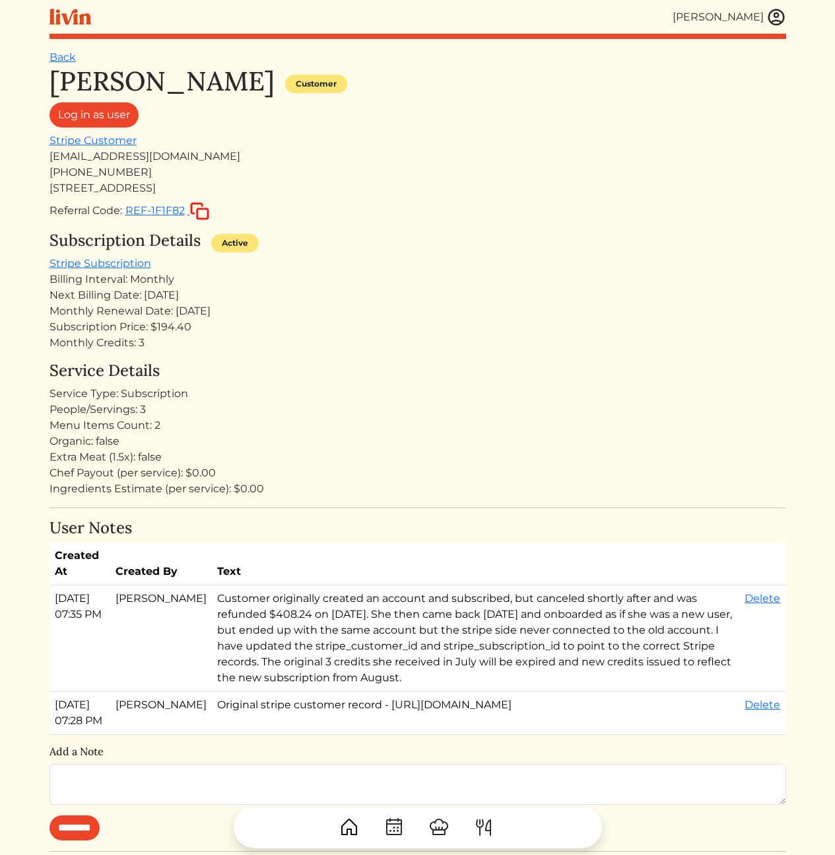
click at [383, 319] on div "Subscription Price: $194.40" at bounding box center [418, 327] width 737 height 16
click at [106, 116] on link "Log in as user" at bounding box center [94, 114] width 89 height 25
